Goal: Task Accomplishment & Management: Manage account settings

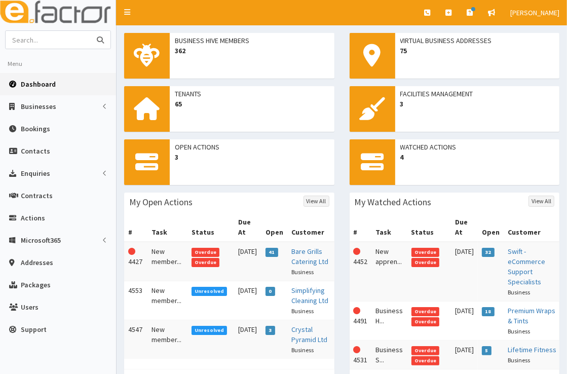
click at [64, 43] on input "text" at bounding box center [48, 40] width 85 height 18
type input "simplyfying cleaning"
click at [90, 31] on button "submit" at bounding box center [100, 40] width 20 height 18
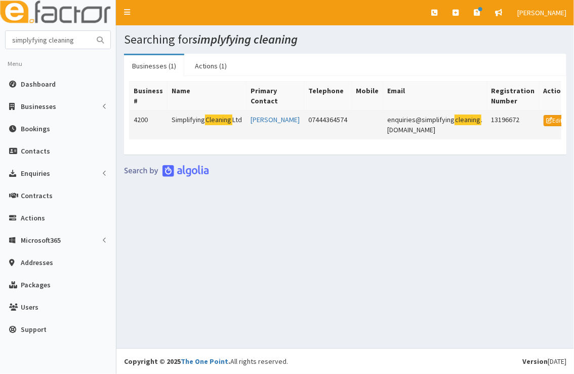
click at [185, 119] on td "Simplifying Cleaning Ltd" at bounding box center [207, 124] width 79 height 29
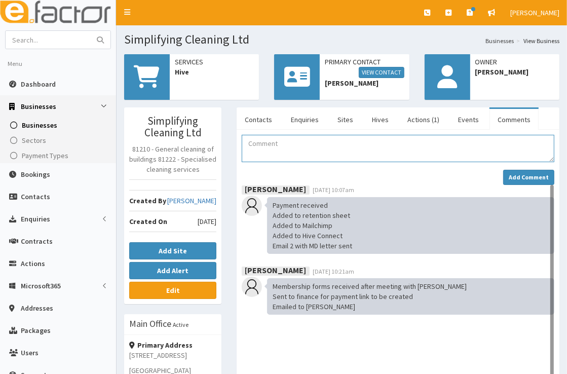
click at [289, 155] on textarea "Comment" at bounding box center [398, 148] width 312 height 27
click at [332, 145] on textarea "Comment" at bounding box center [398, 148] width 312 height 27
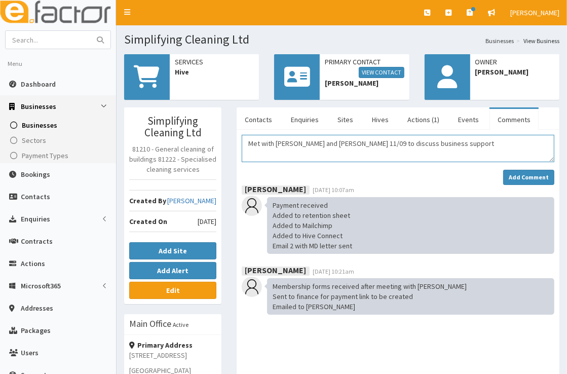
type textarea "Met with [PERSON_NAME] and [PERSON_NAME] 11/09 to discuss business support"
